Goal: Transaction & Acquisition: Purchase product/service

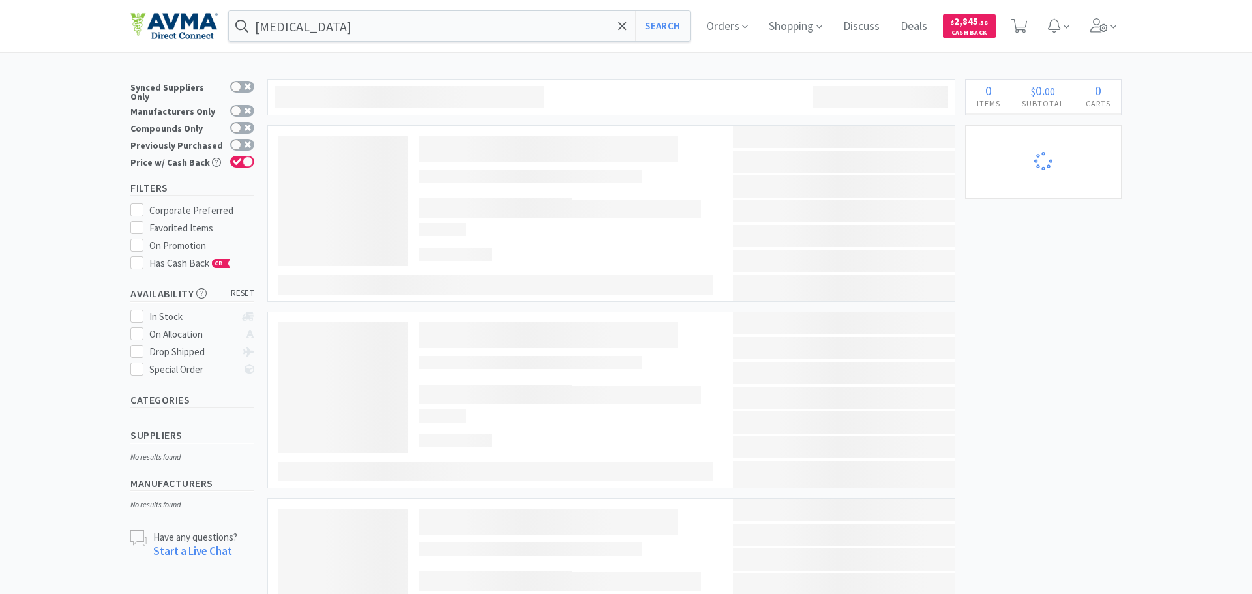
select select "2"
select select "1"
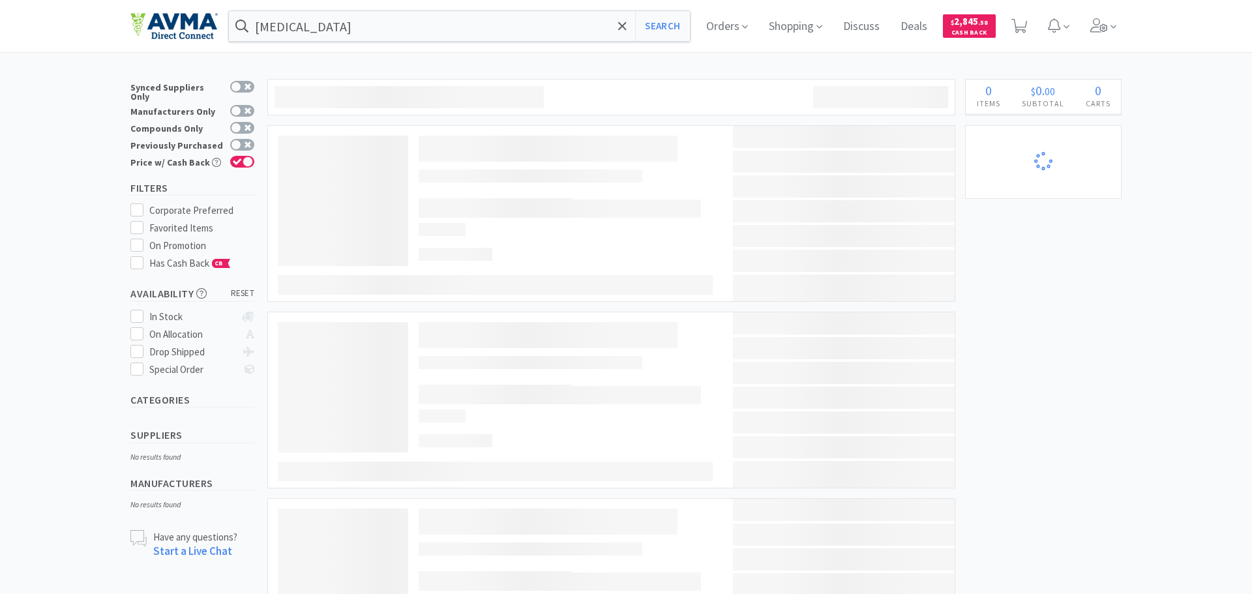
select select "1"
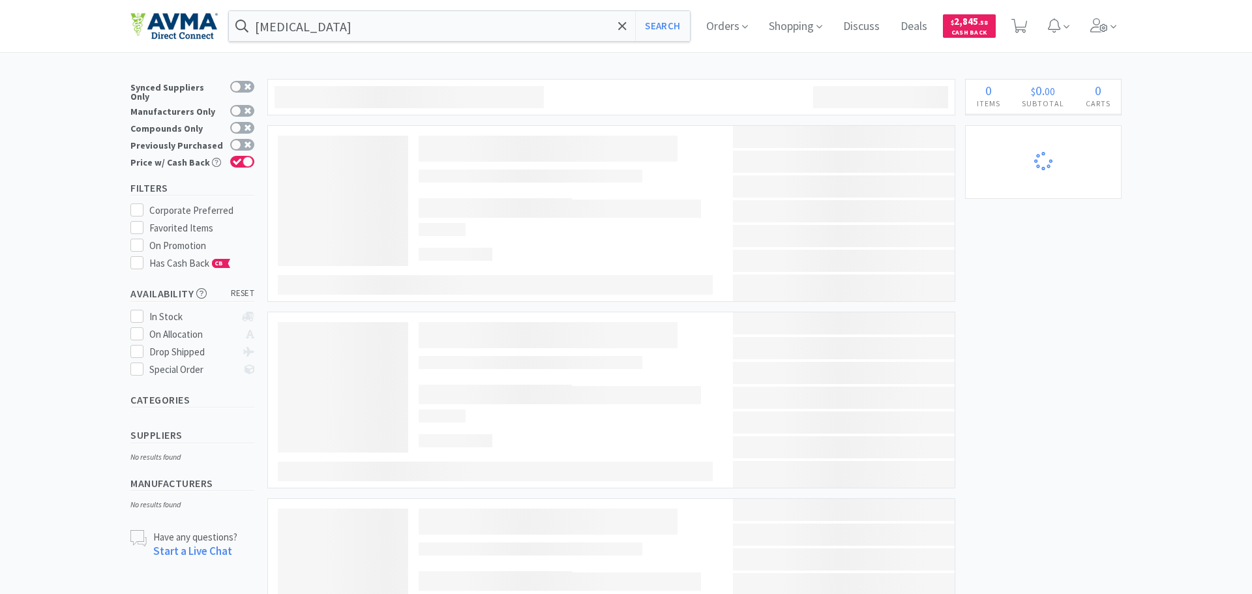
select select "1"
select select "2"
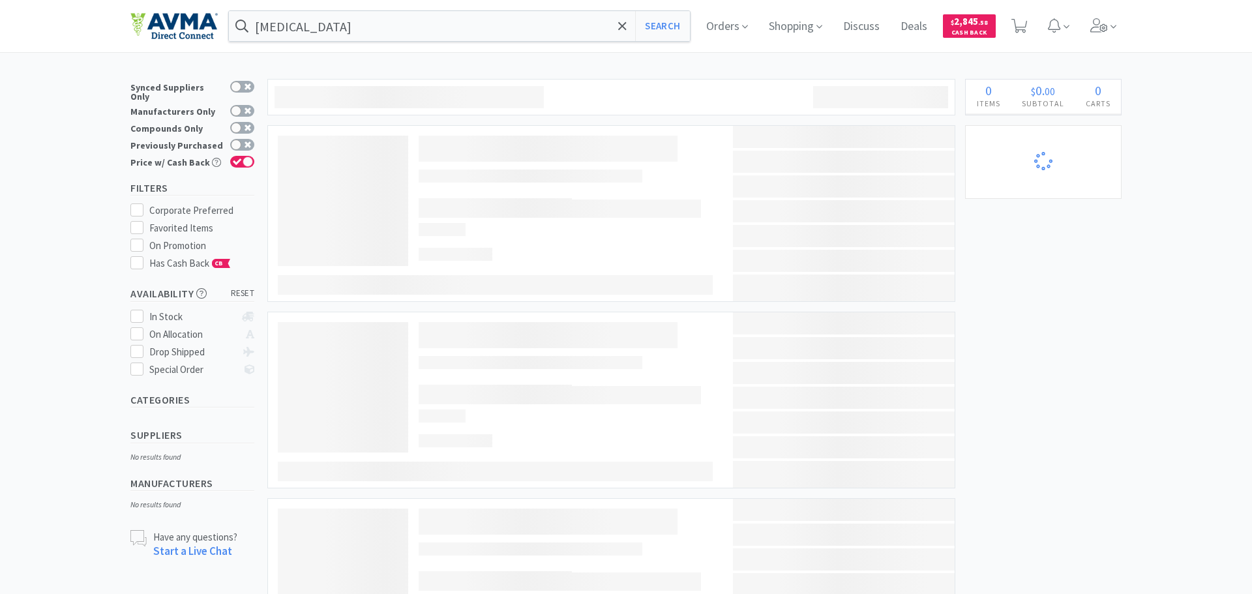
select select "1"
select select "2"
select select "1"
select select "12"
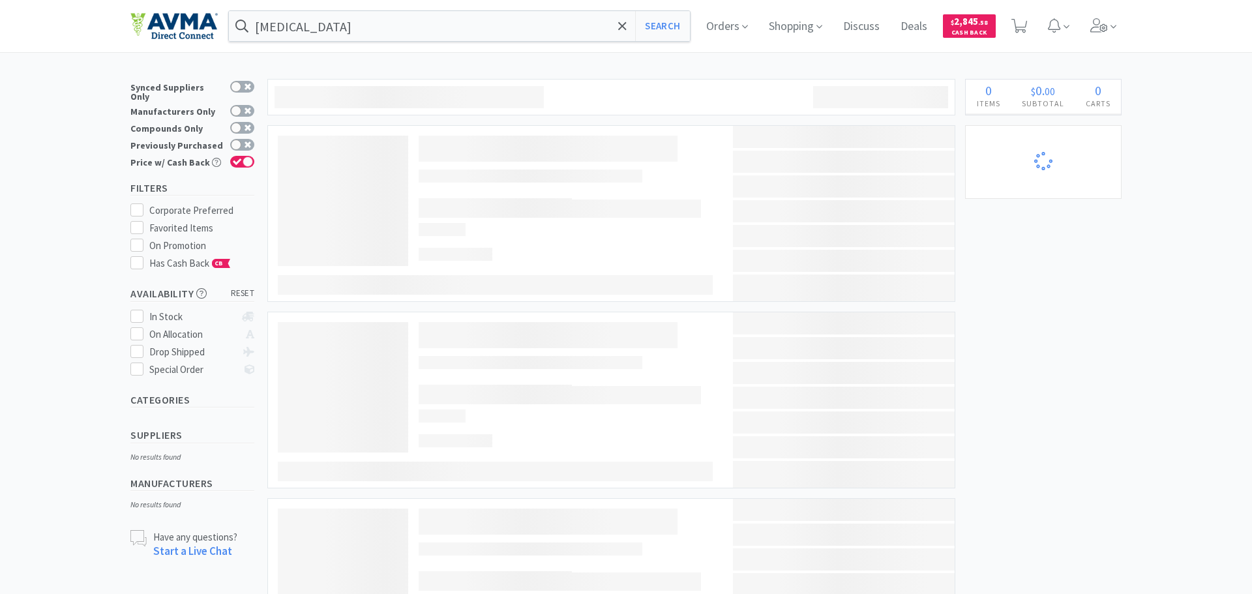
select select "1"
select select "2"
select select "3"
select select "1"
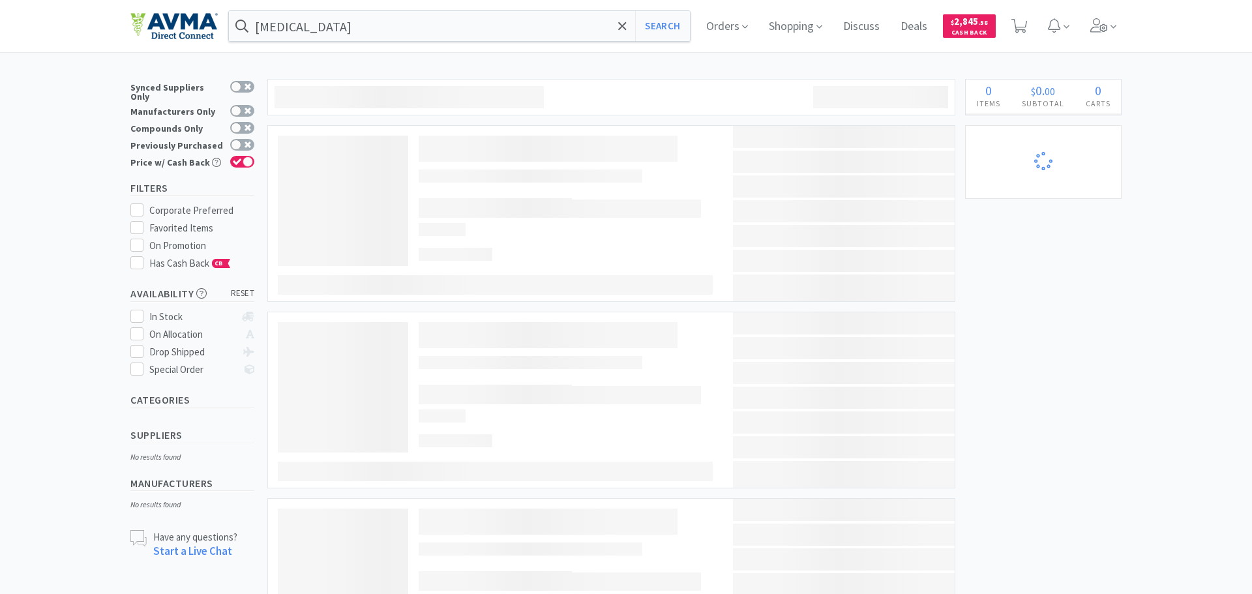
select select "1"
select select "2"
select select "4"
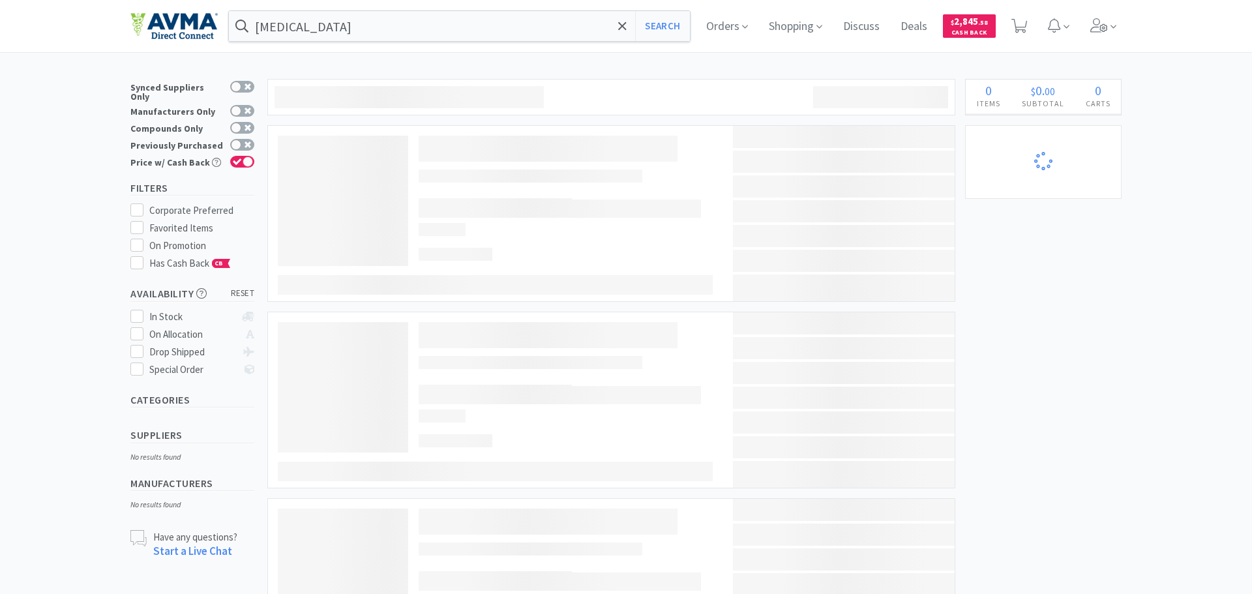
select select "1"
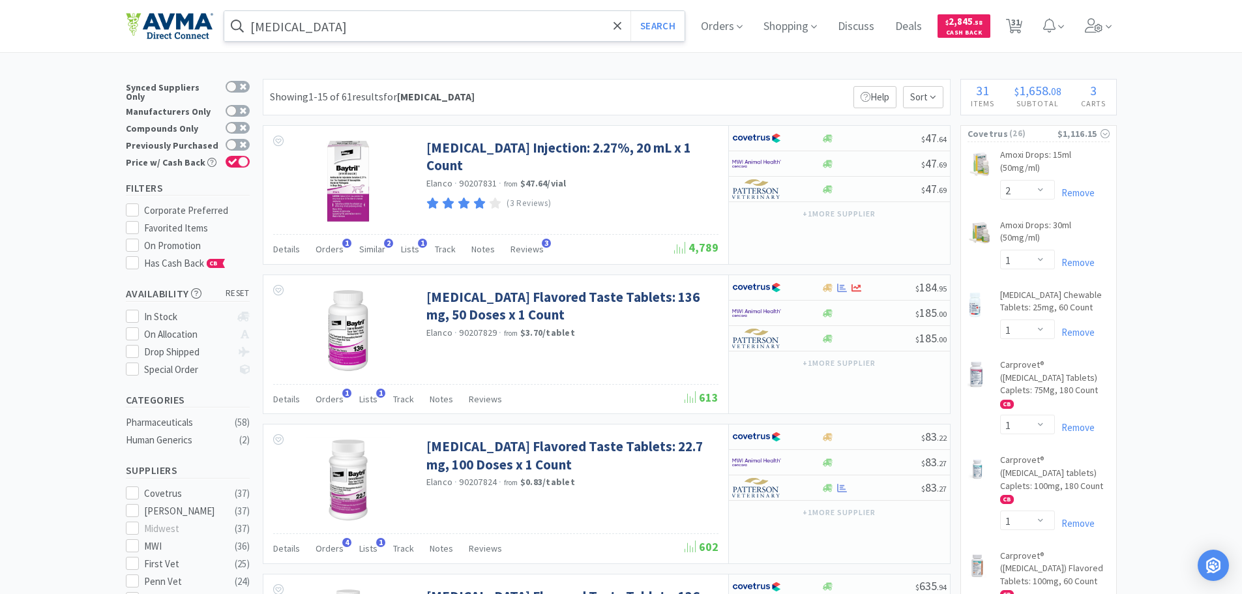
click at [379, 38] on input "[MEDICAL_DATA]" at bounding box center [454, 26] width 461 height 30
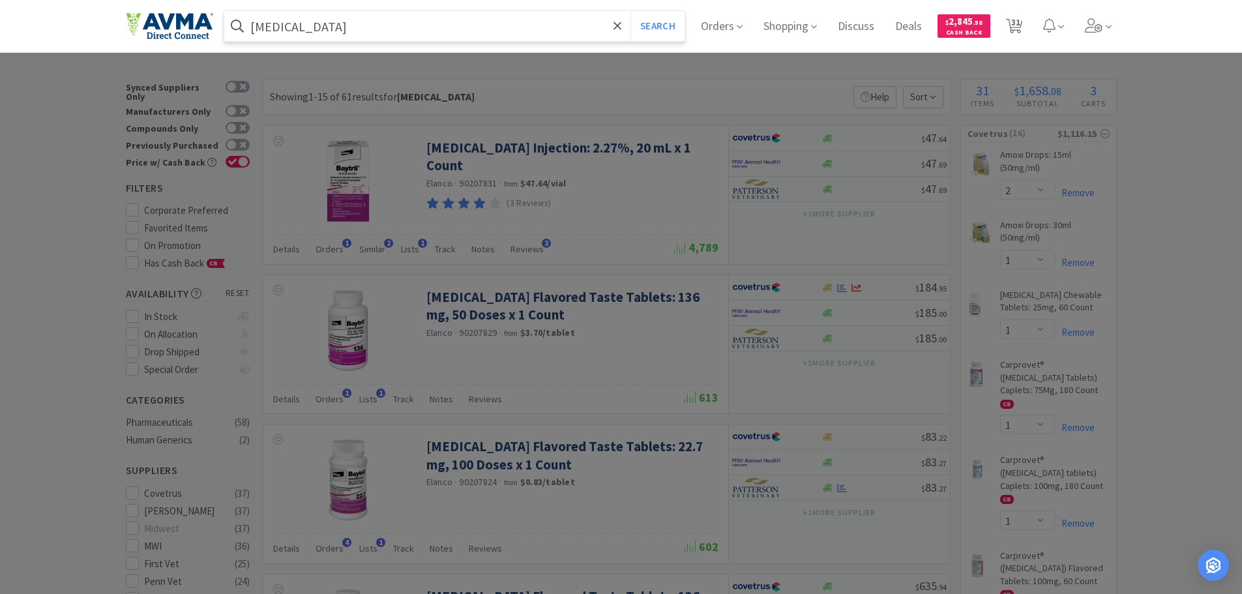
paste input "MMM1404T"
type input "MMM1404T"
click at [630, 11] on button "Search" at bounding box center [657, 26] width 54 height 30
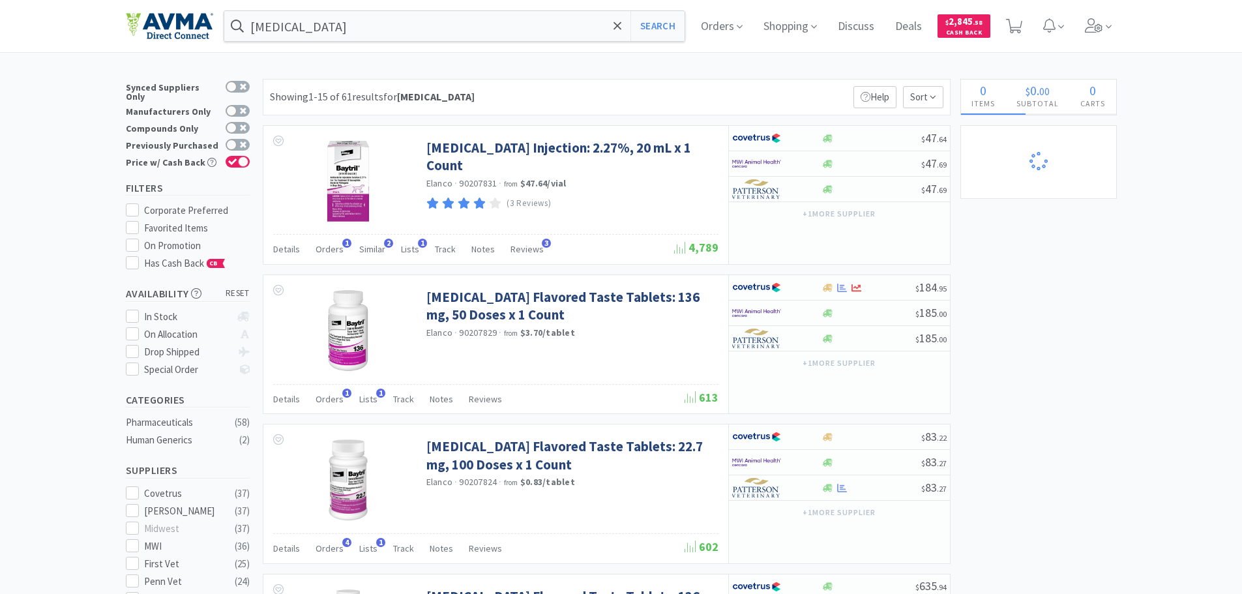
select select "1"
select select "2"
select select "4"
select select "1"
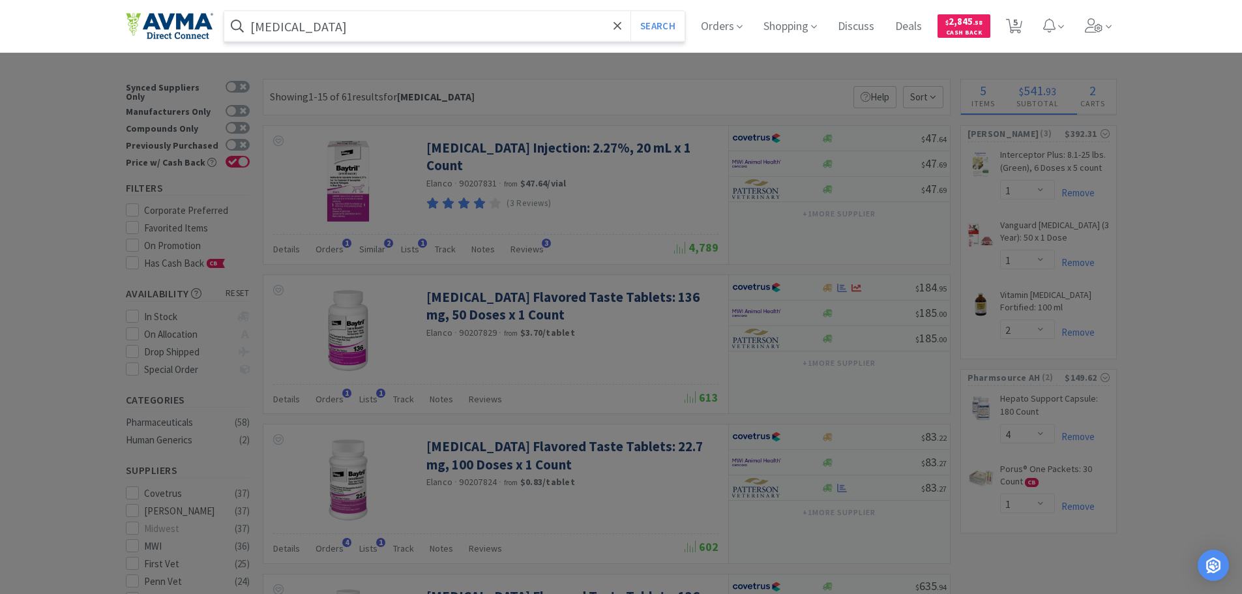
click at [334, 18] on input "[MEDICAL_DATA]" at bounding box center [454, 26] width 461 height 30
paste input "501107"
type input "501107"
click at [630, 11] on button "Search" at bounding box center [657, 26] width 54 height 30
